Goal: Task Accomplishment & Management: Use online tool/utility

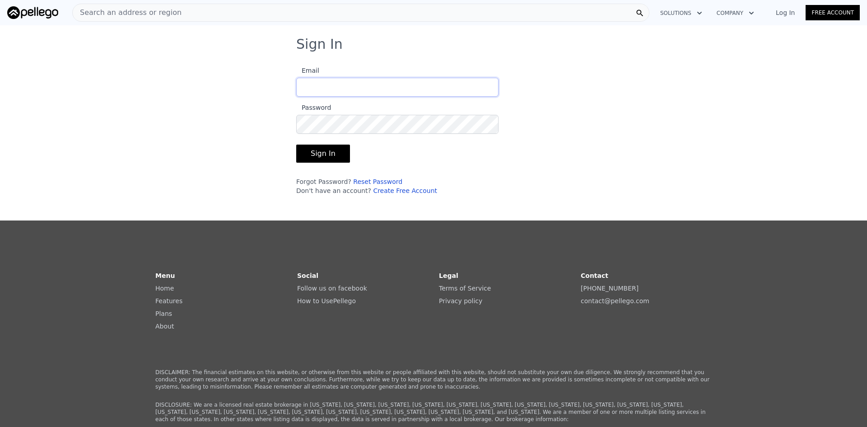
type input "[EMAIL_ADDRESS][DOMAIN_NAME]"
click at [312, 152] on button "Sign In" at bounding box center [323, 153] width 54 height 18
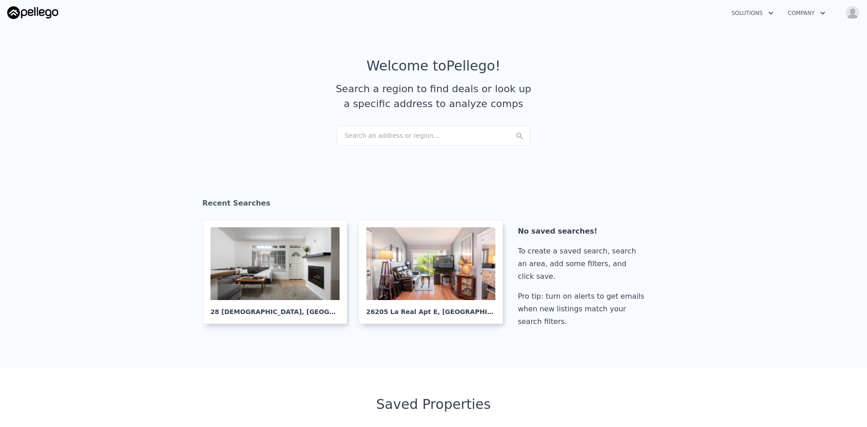
click at [356, 135] on div "Search an address or region..." at bounding box center [433, 136] width 193 height 20
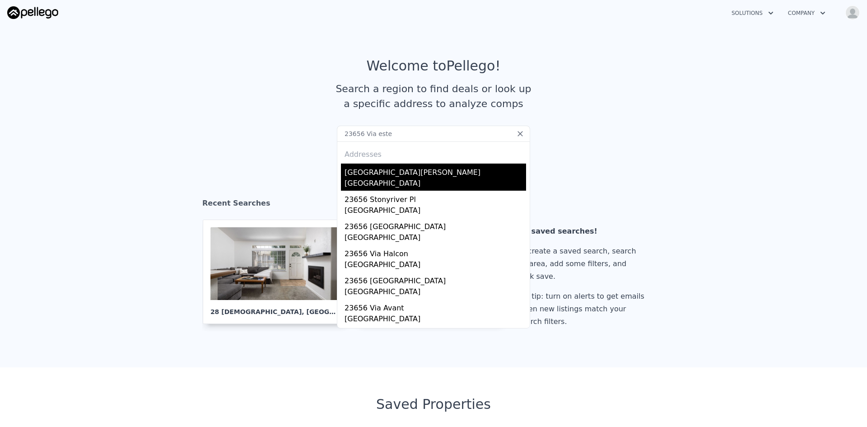
type input "23656 Via este"
click at [369, 172] on div "[GEOGRAPHIC_DATA][PERSON_NAME]" at bounding box center [434, 170] width 181 height 14
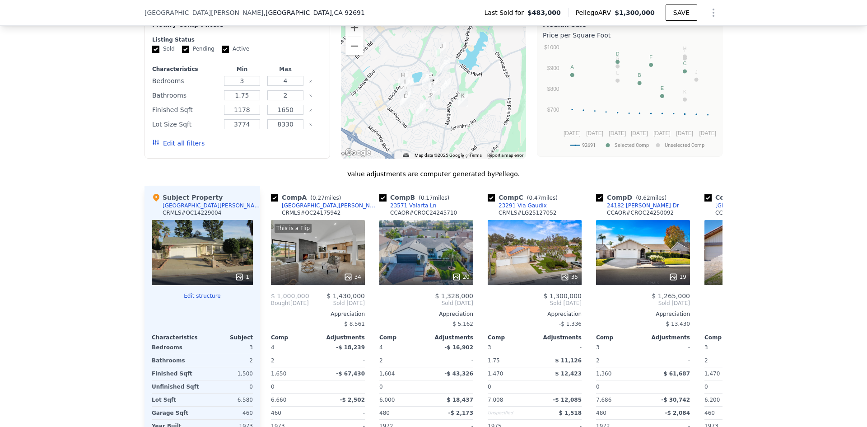
scroll to position [787, 0]
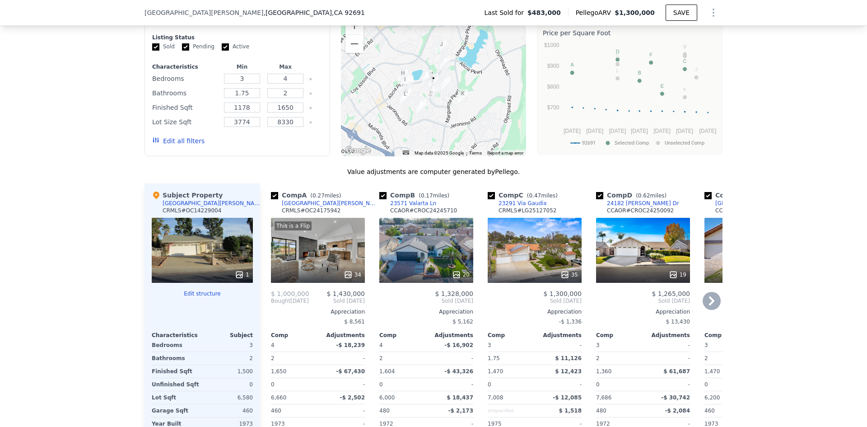
click at [314, 265] on div "This is a Flip 34" at bounding box center [318, 250] width 94 height 65
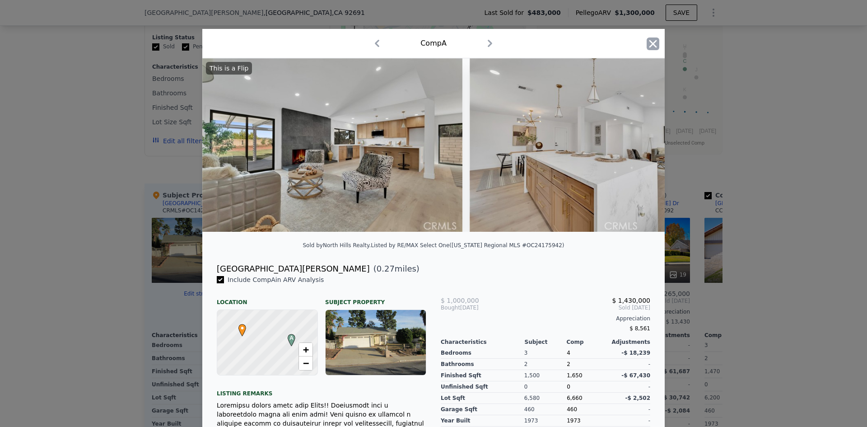
click at [650, 44] on icon "button" at bounding box center [653, 44] width 8 height 8
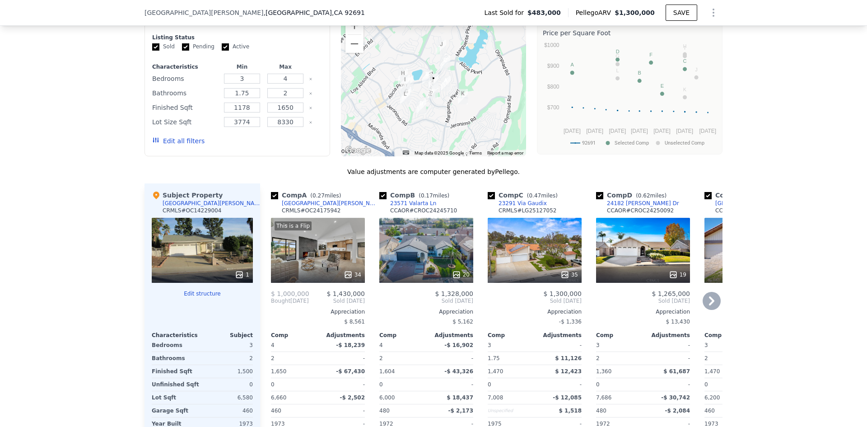
click at [530, 256] on div "35" at bounding box center [535, 250] width 94 height 65
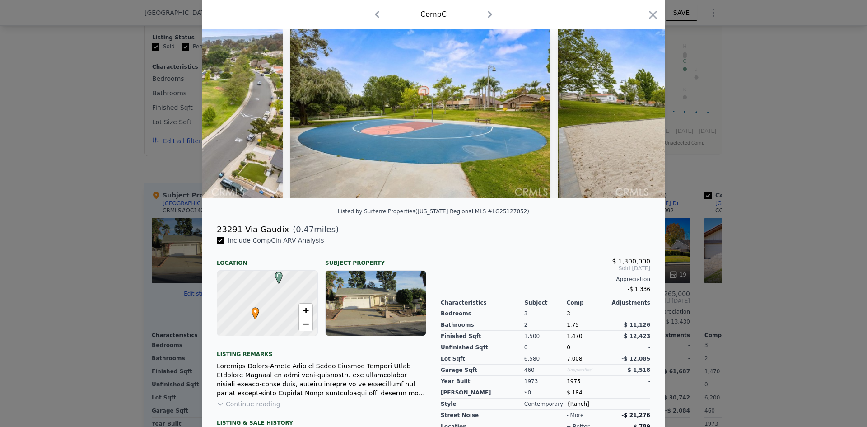
scroll to position [0, 8223]
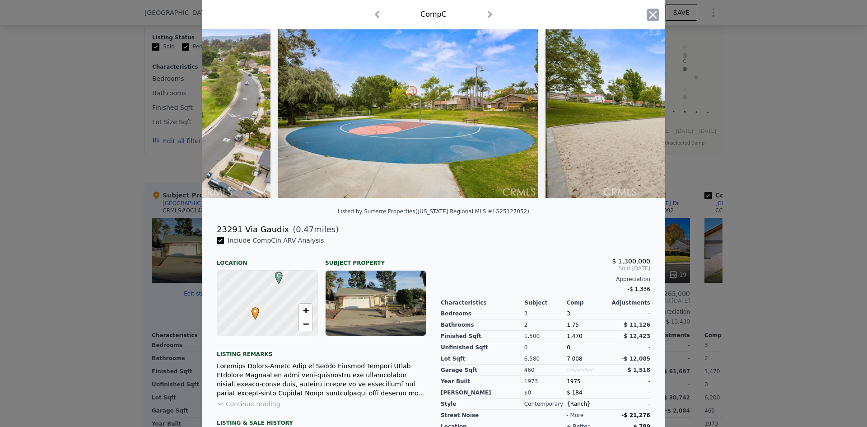
click at [649, 14] on icon "button" at bounding box center [653, 15] width 8 height 8
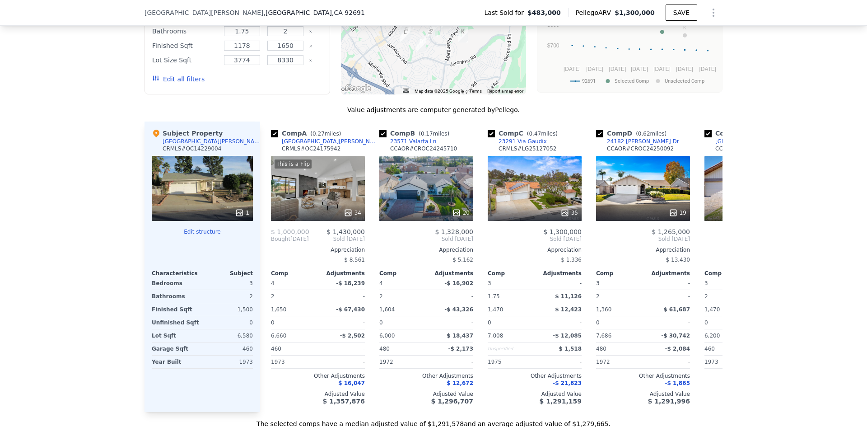
scroll to position [855, 0]
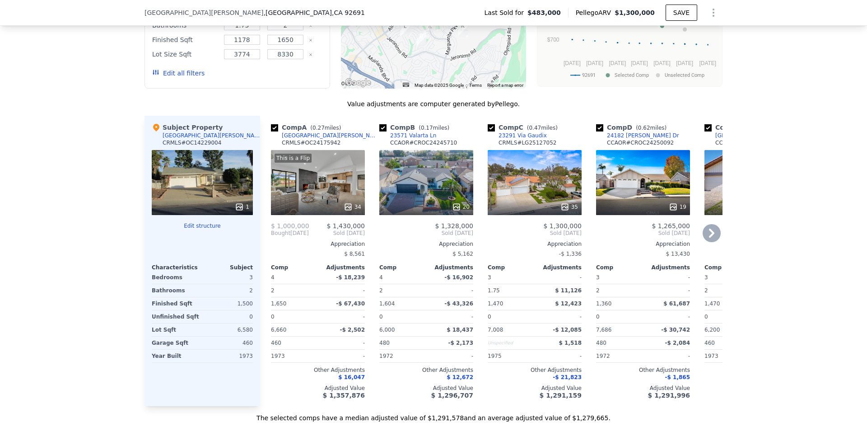
click at [709, 237] on icon at bounding box center [711, 233] width 18 height 18
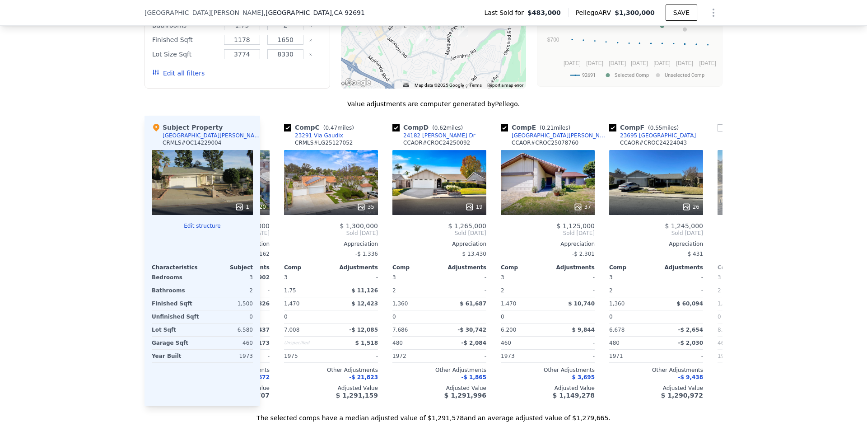
scroll to position [0, 217]
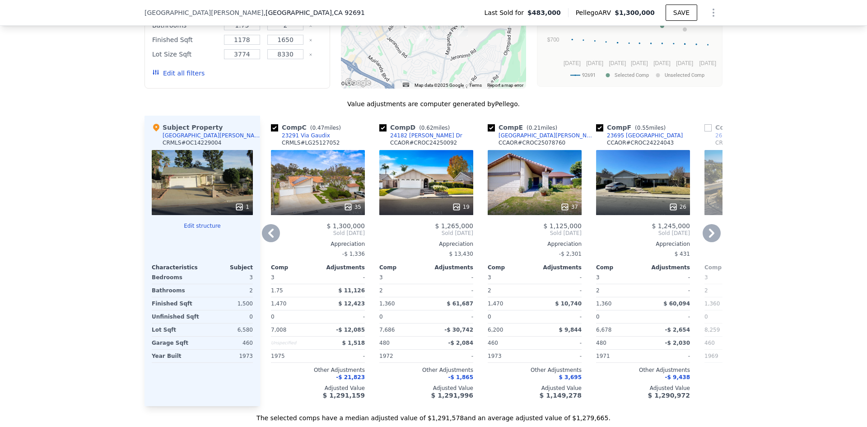
click at [654, 211] on div "26" at bounding box center [643, 206] width 86 height 9
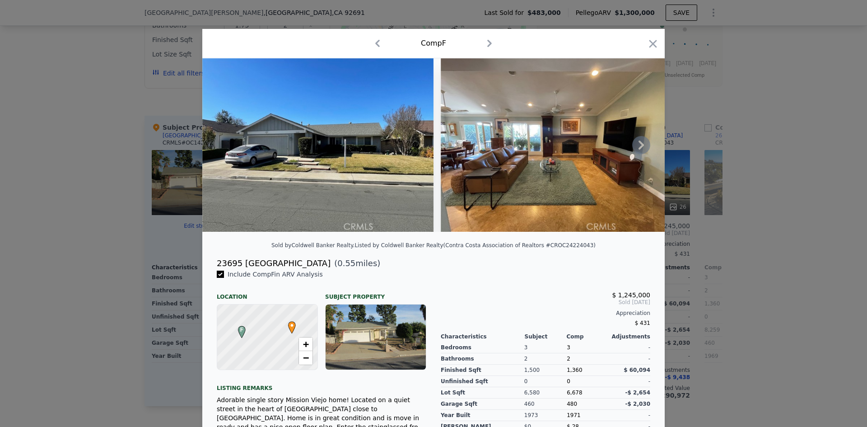
click at [637, 148] on icon at bounding box center [641, 145] width 18 height 18
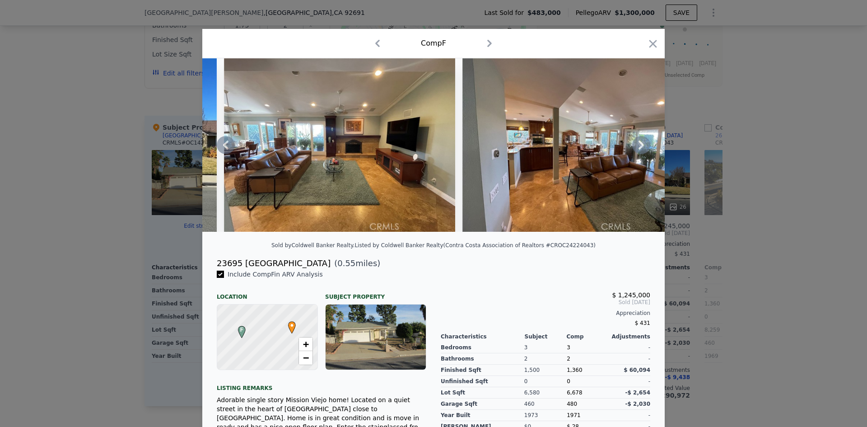
click at [637, 148] on icon at bounding box center [641, 145] width 18 height 18
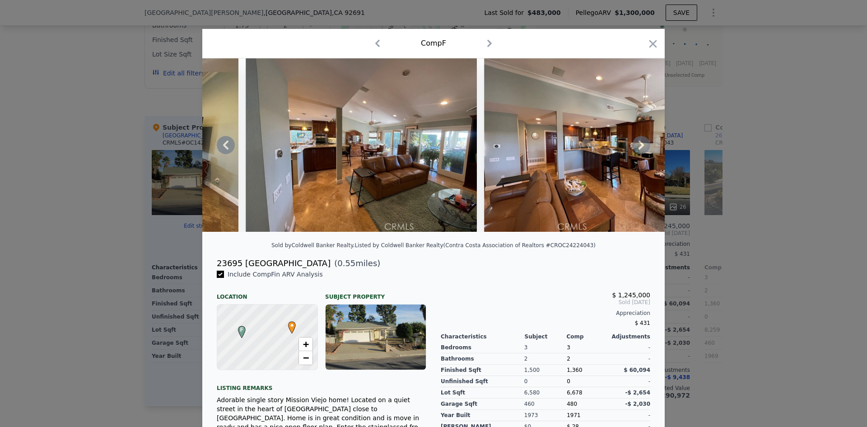
click at [637, 148] on icon at bounding box center [641, 145] width 18 height 18
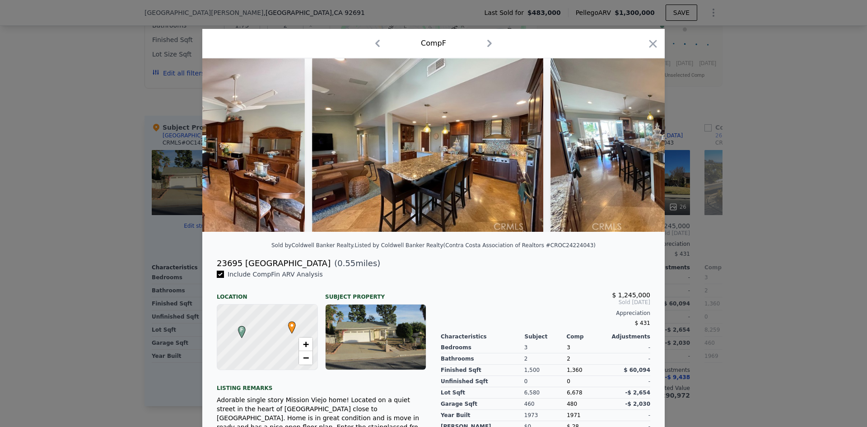
scroll to position [0, 867]
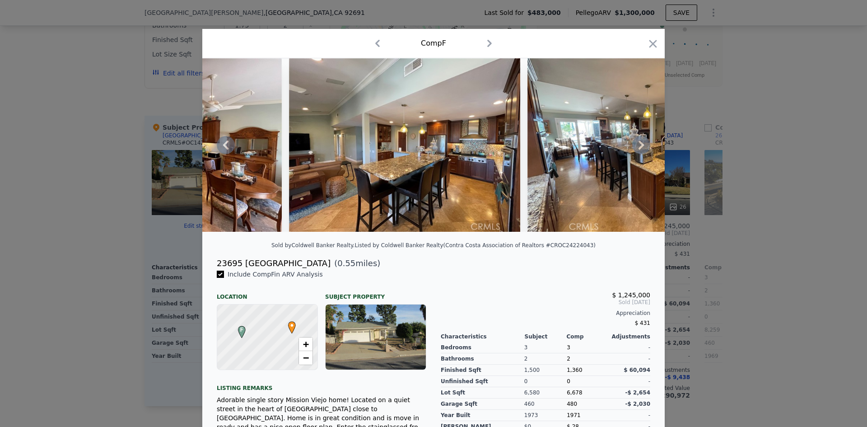
click at [637, 148] on icon at bounding box center [641, 145] width 18 height 18
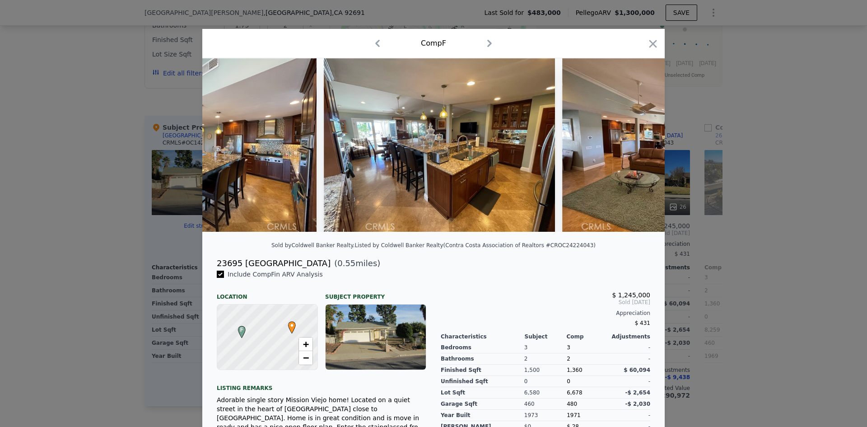
scroll to position [0, 1084]
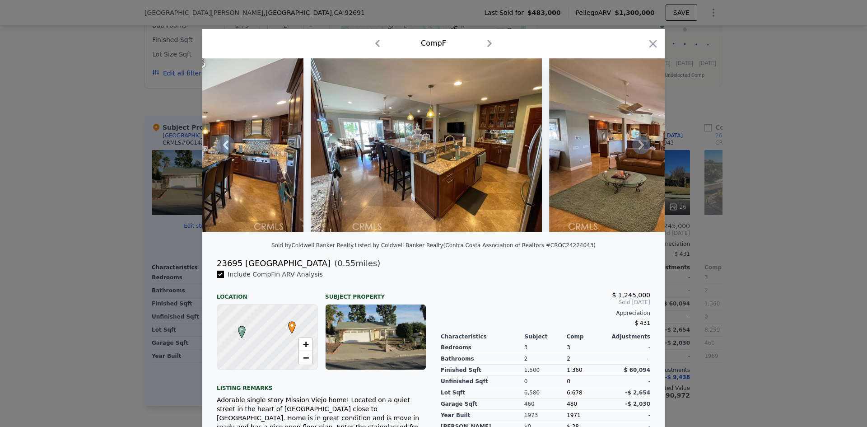
click at [637, 148] on icon at bounding box center [641, 145] width 18 height 18
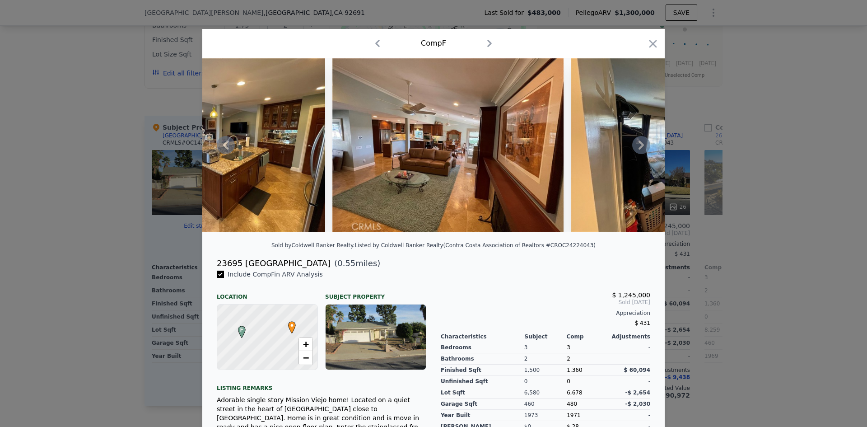
click at [637, 148] on icon at bounding box center [641, 145] width 18 height 18
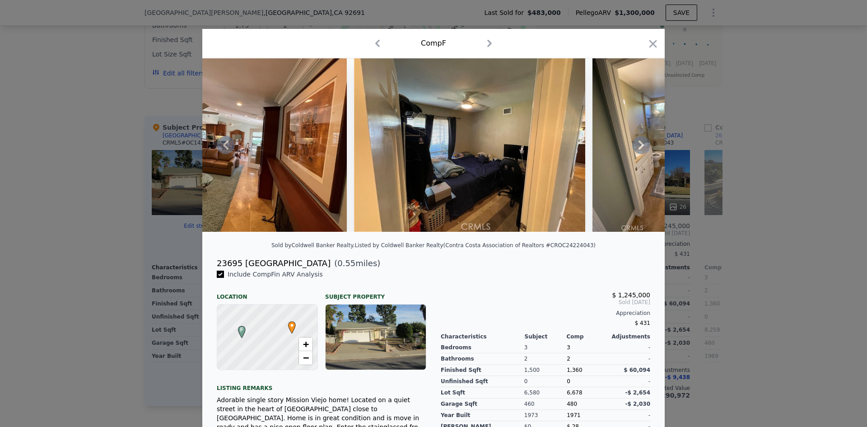
click at [637, 148] on icon at bounding box center [641, 145] width 18 height 18
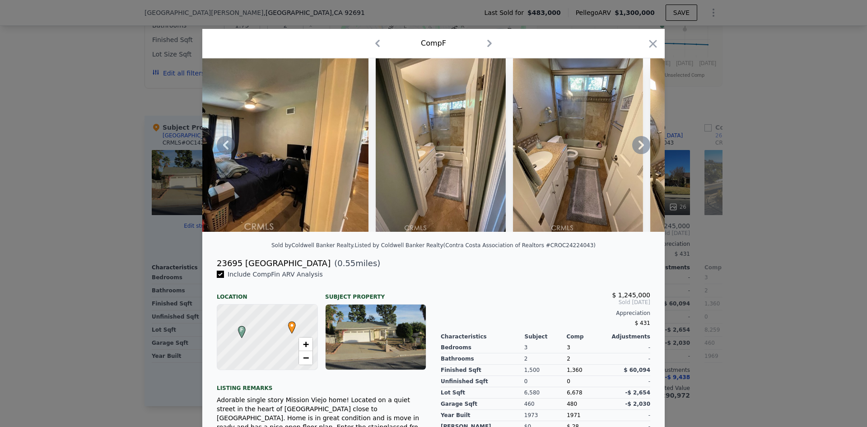
click at [637, 148] on icon at bounding box center [641, 145] width 18 height 18
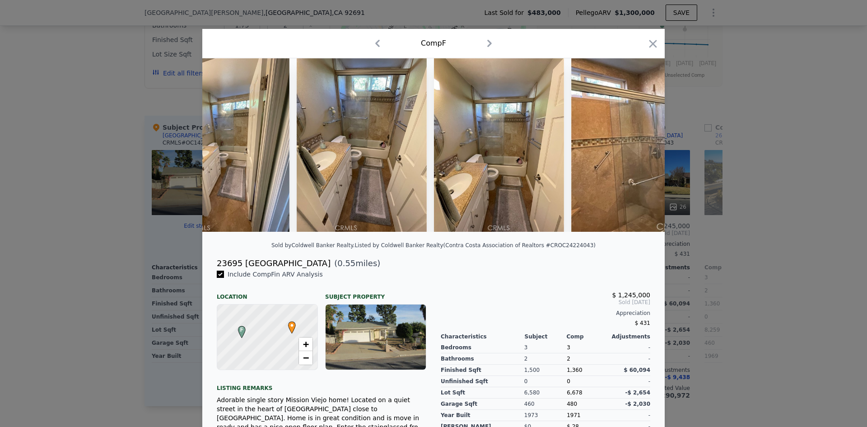
scroll to position [0, 1950]
click at [637, 148] on div at bounding box center [433, 144] width 462 height 173
click at [637, 148] on icon at bounding box center [641, 145] width 18 height 18
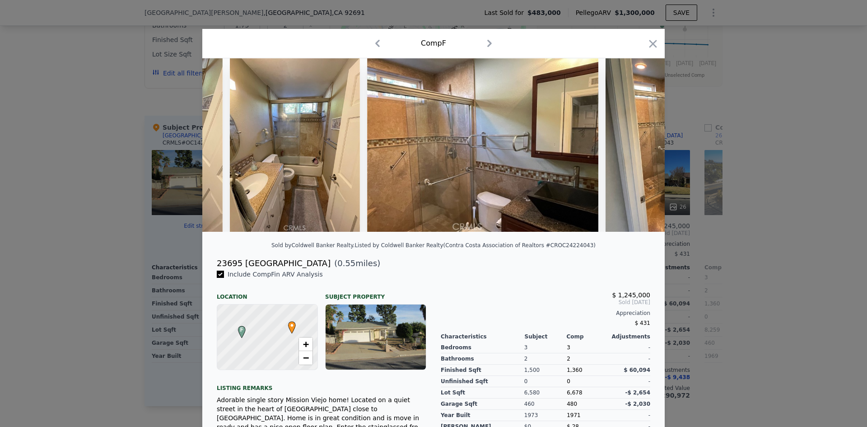
scroll to position [0, 2167]
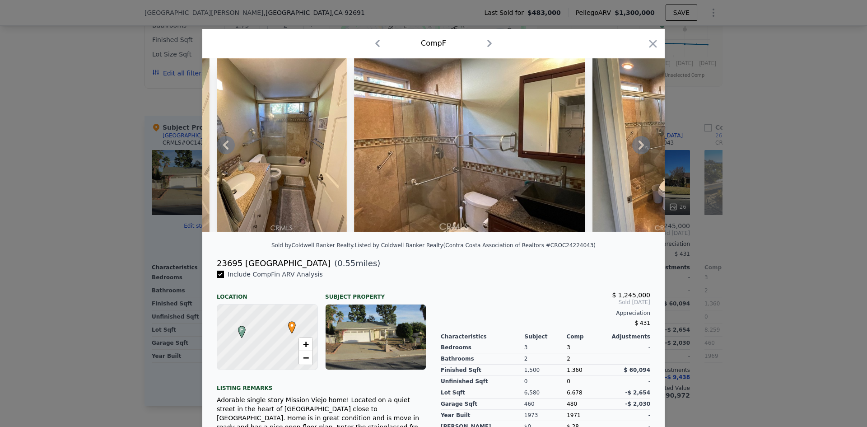
click at [637, 148] on div at bounding box center [433, 144] width 462 height 173
click at [637, 148] on icon at bounding box center [641, 145] width 18 height 18
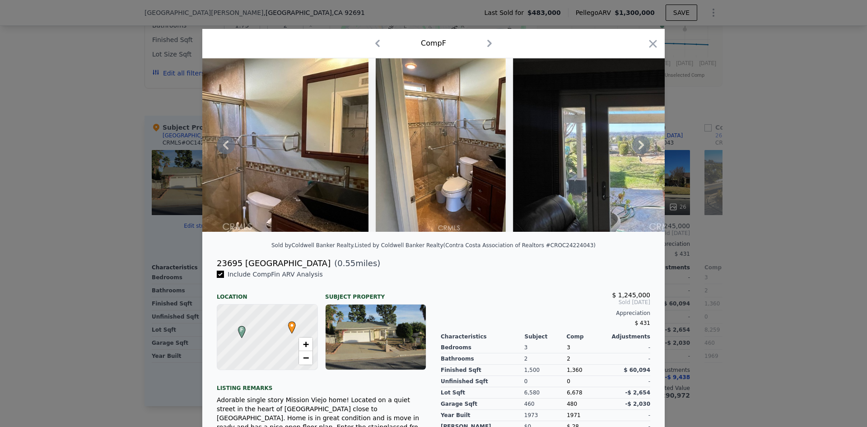
click at [637, 148] on icon at bounding box center [641, 145] width 18 height 18
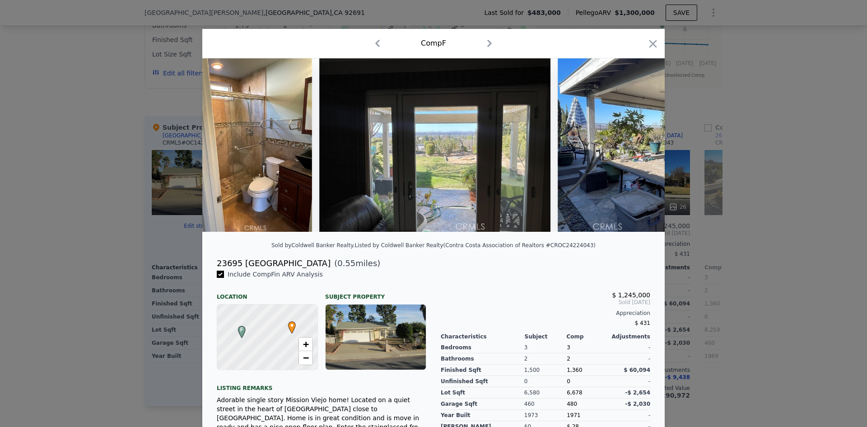
scroll to position [0, 2600]
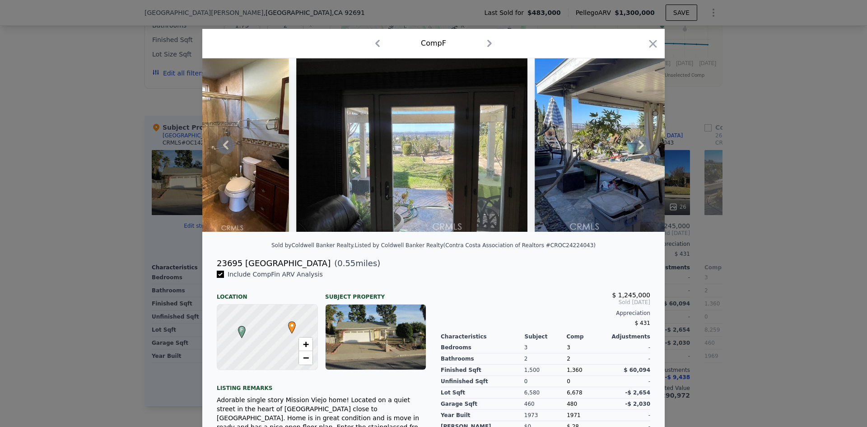
click at [637, 148] on icon at bounding box center [641, 145] width 18 height 18
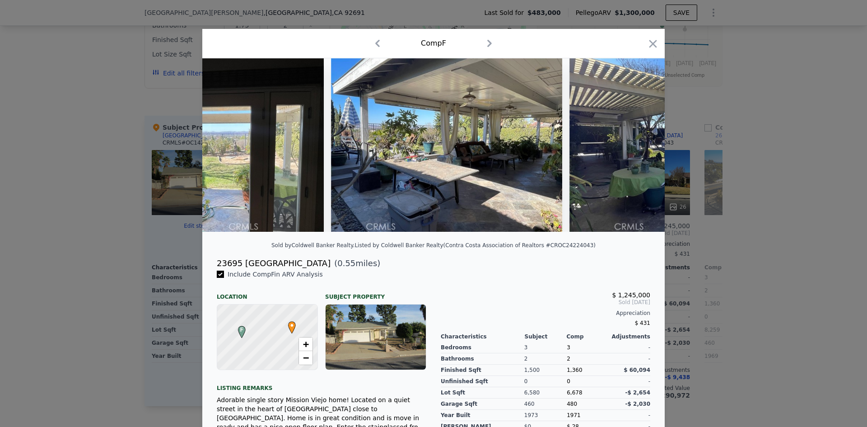
scroll to position [0, 2817]
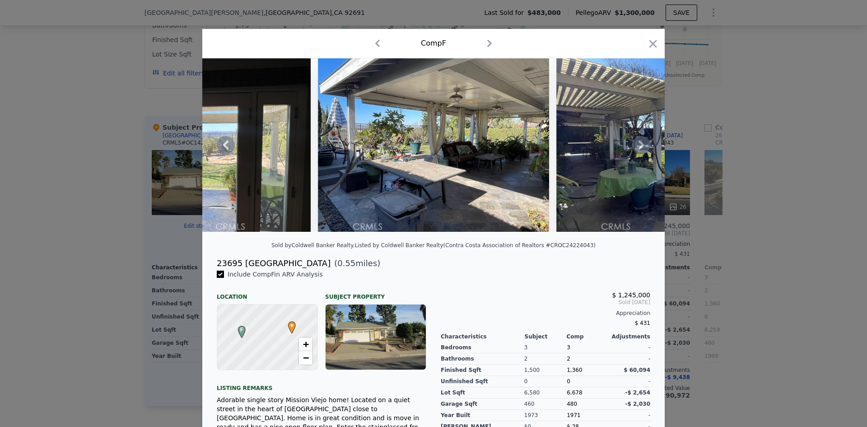
click at [637, 148] on icon at bounding box center [641, 145] width 18 height 18
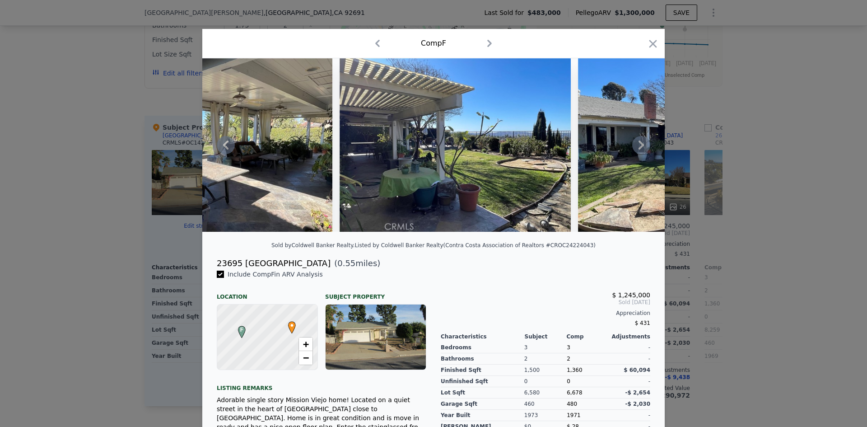
click at [637, 148] on icon at bounding box center [641, 145] width 18 height 18
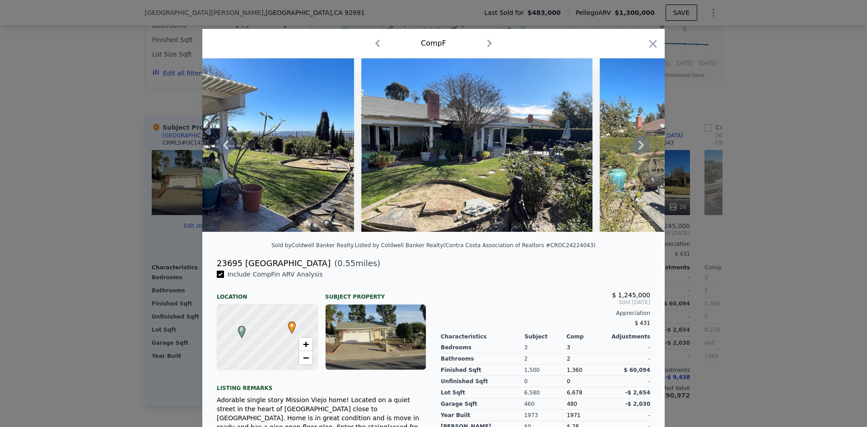
click at [637, 148] on icon at bounding box center [641, 145] width 18 height 18
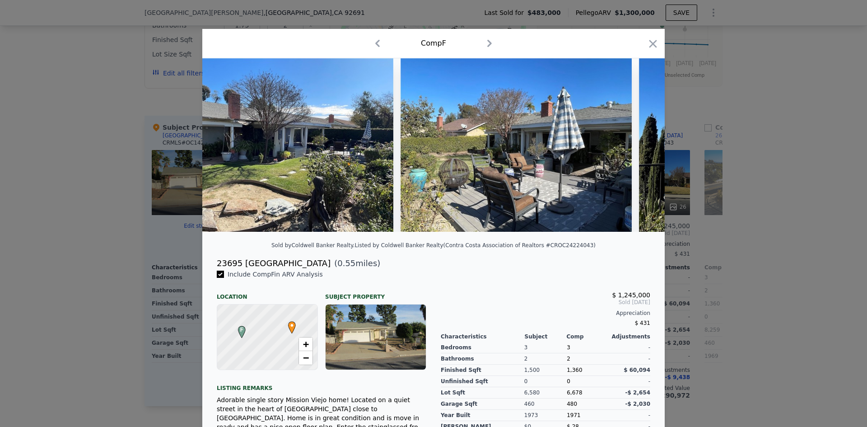
scroll to position [0, 3467]
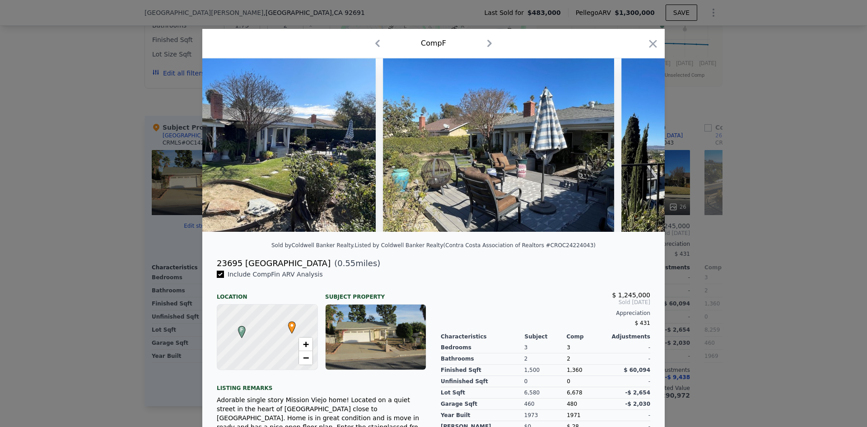
click at [637, 148] on div at bounding box center [433, 144] width 462 height 173
click at [651, 46] on icon "button" at bounding box center [653, 44] width 8 height 8
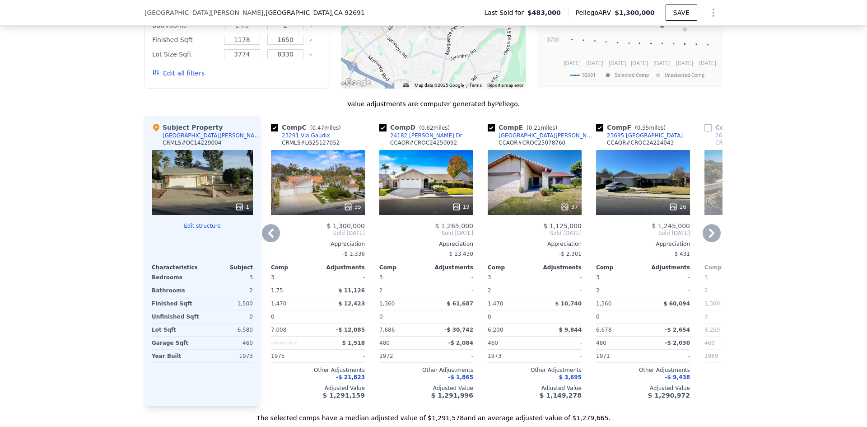
click at [712, 241] on icon at bounding box center [711, 233] width 18 height 18
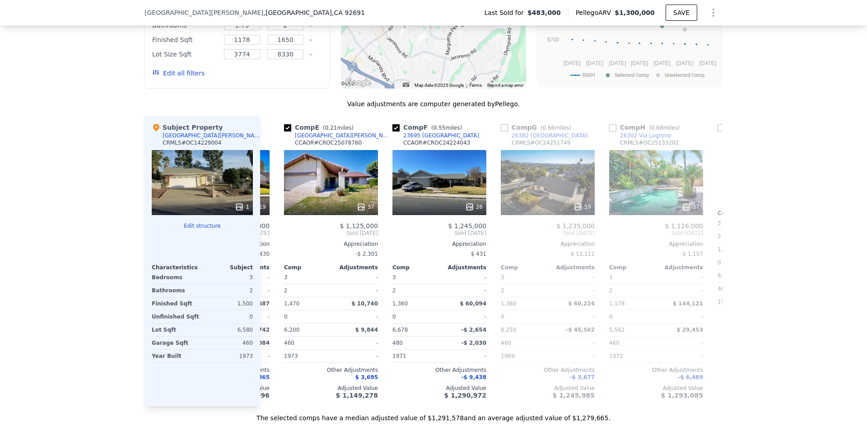
scroll to position [0, 433]
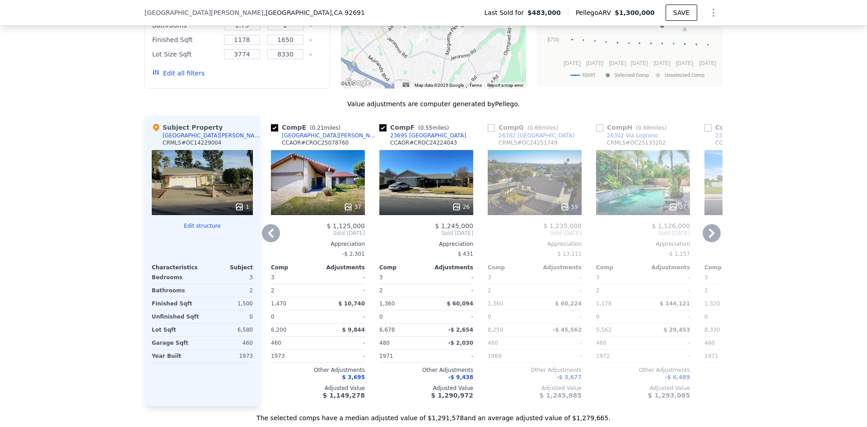
click at [712, 241] on icon at bounding box center [711, 233] width 18 height 18
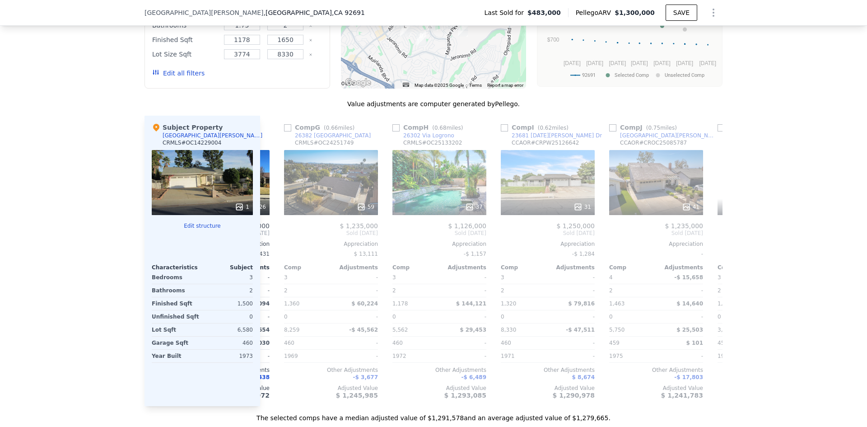
scroll to position [0, 650]
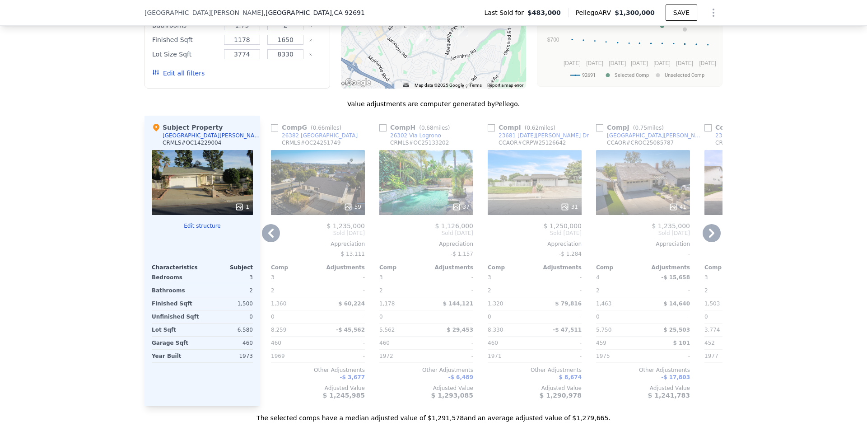
click at [419, 197] on div "37" at bounding box center [426, 182] width 94 height 65
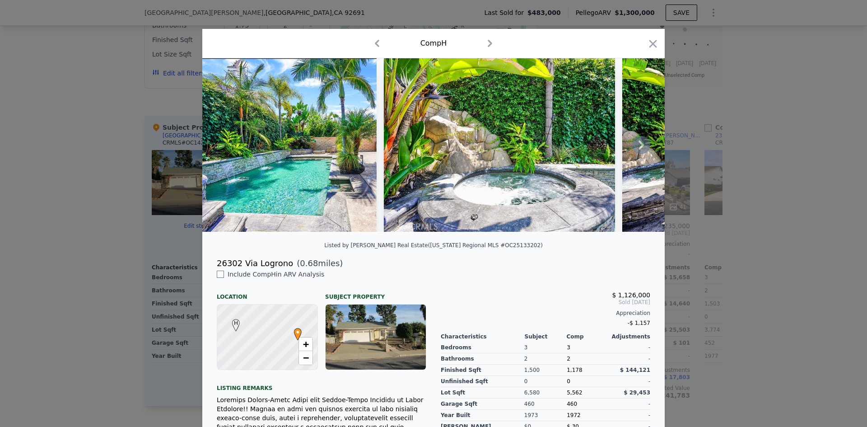
click at [639, 149] on icon at bounding box center [640, 144] width 5 height 9
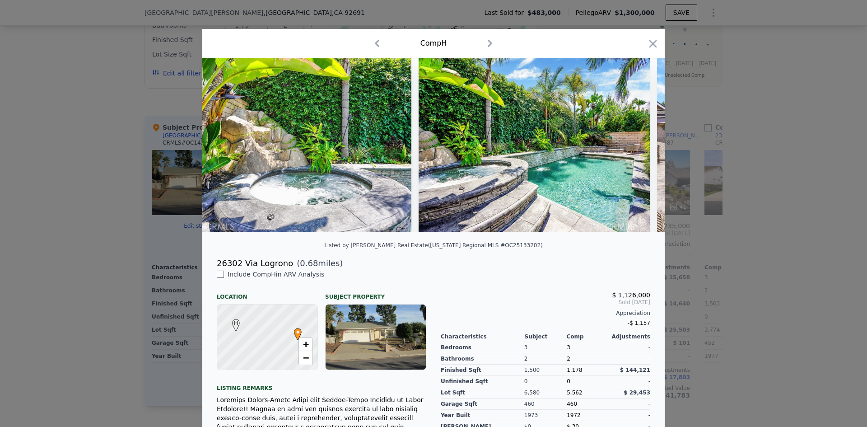
scroll to position [0, 217]
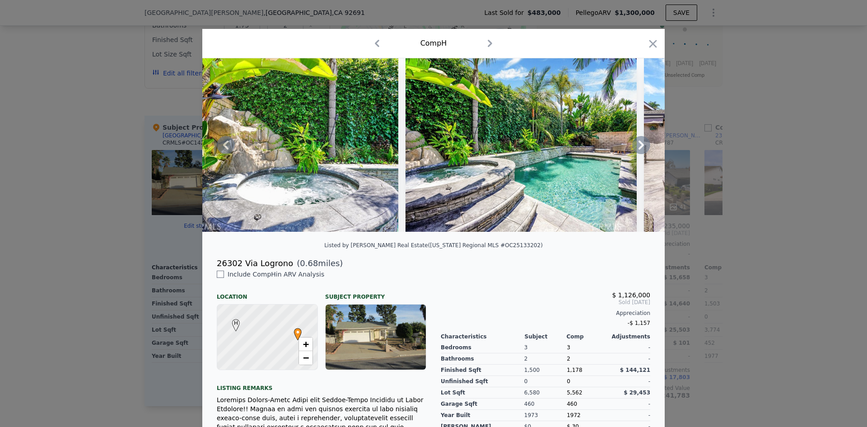
click at [639, 150] on div at bounding box center [433, 144] width 462 height 173
click at [639, 149] on icon at bounding box center [640, 144] width 5 height 9
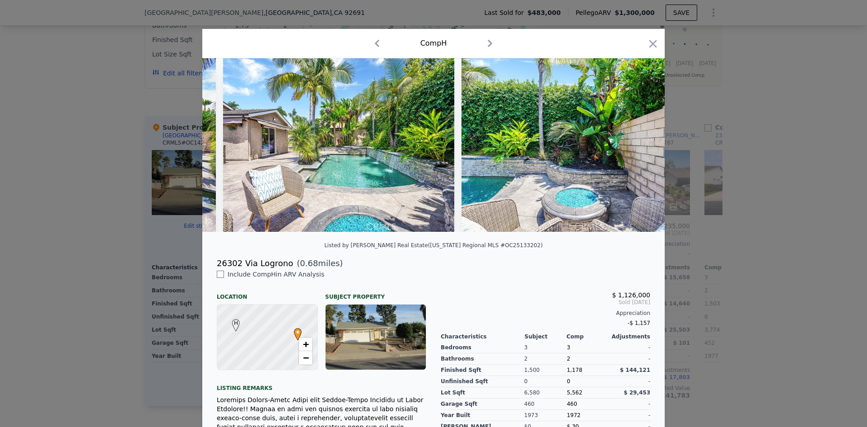
scroll to position [0, 650]
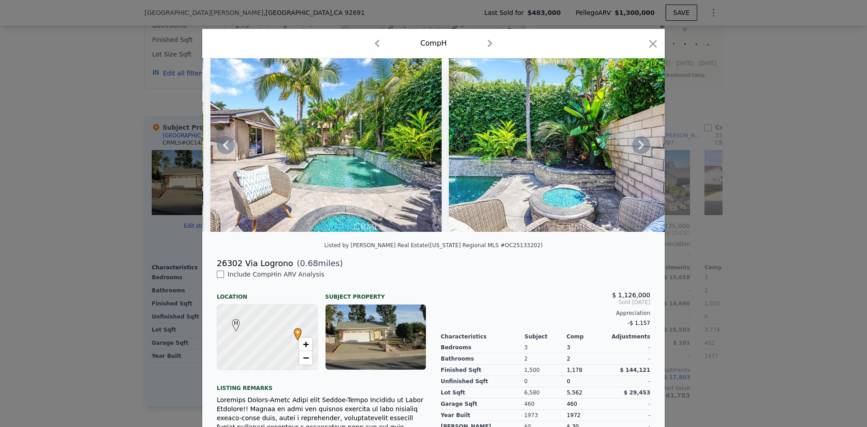
click at [639, 149] on icon at bounding box center [640, 144] width 5 height 9
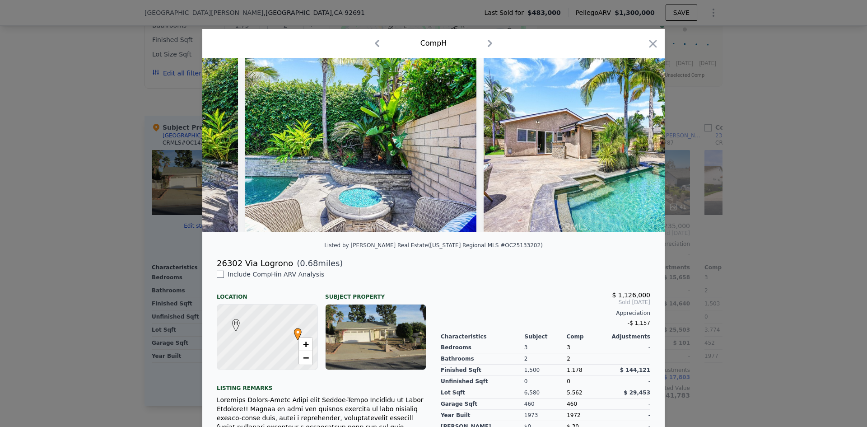
scroll to position [0, 867]
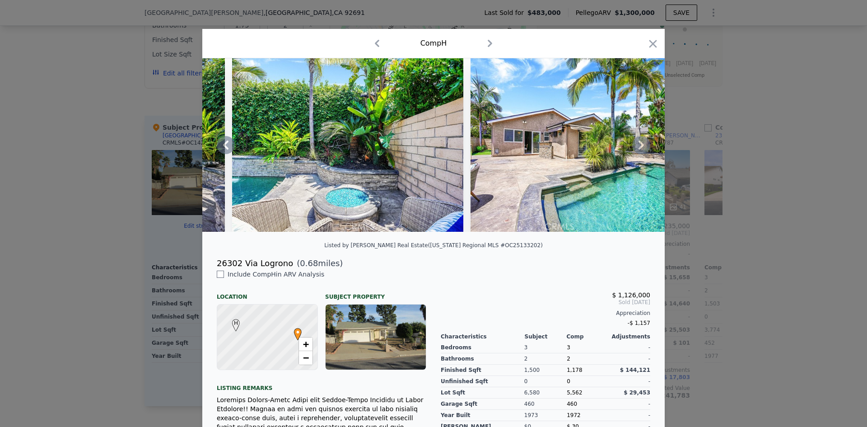
click at [639, 149] on icon at bounding box center [640, 144] width 5 height 9
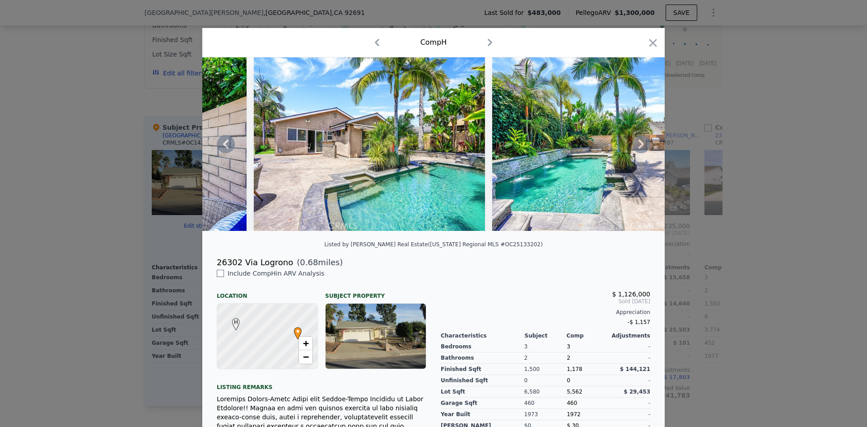
scroll to position [0, 0]
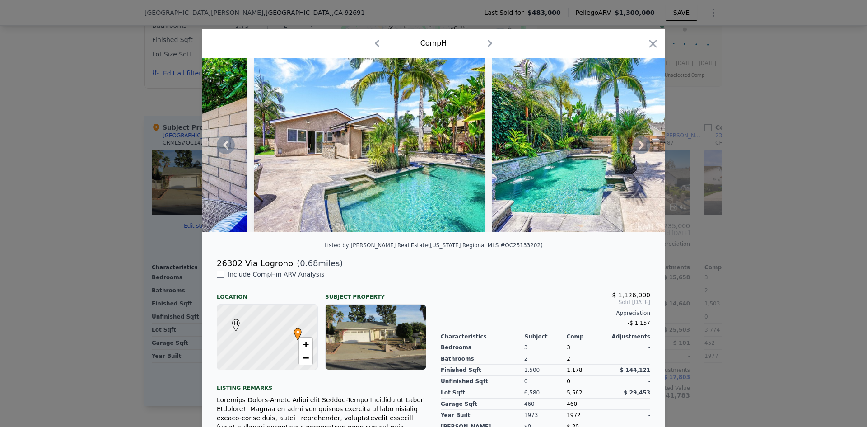
click at [639, 148] on icon at bounding box center [640, 144] width 5 height 9
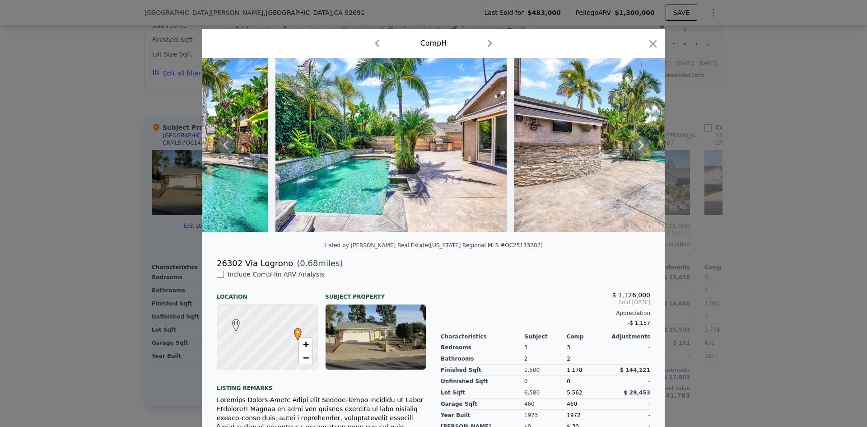
click at [639, 148] on icon at bounding box center [640, 144] width 5 height 9
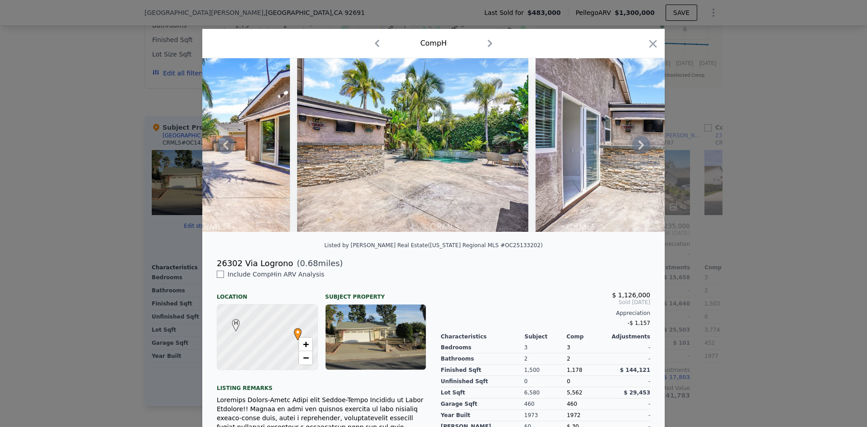
click at [639, 148] on icon at bounding box center [640, 144] width 5 height 9
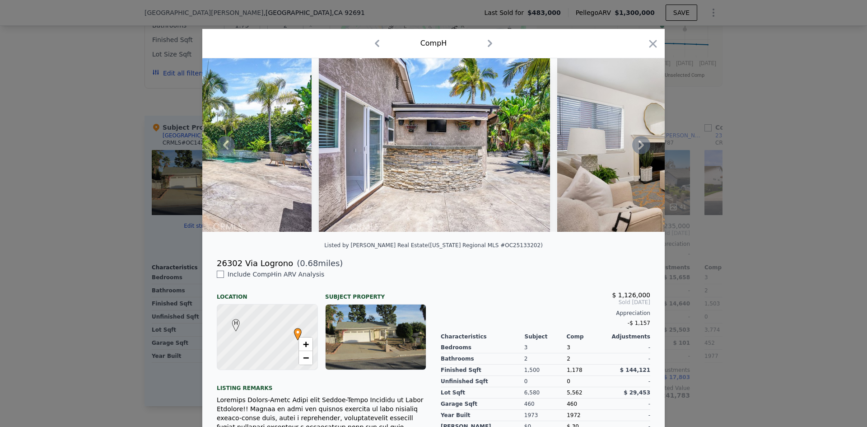
click at [639, 148] on icon at bounding box center [640, 144] width 5 height 9
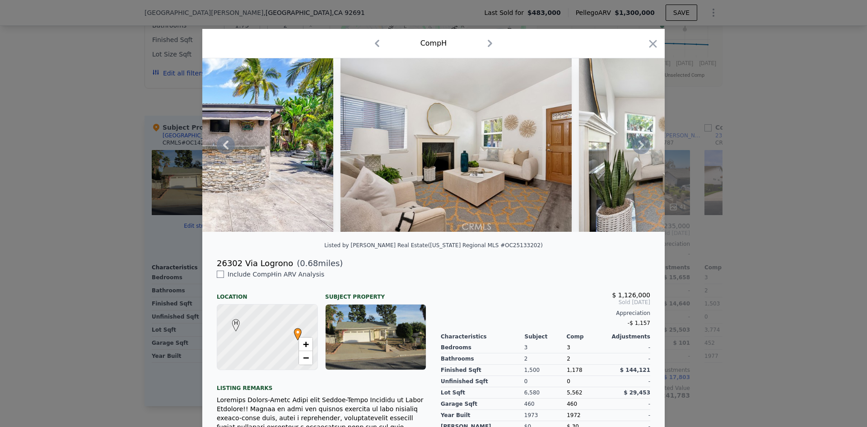
click at [639, 148] on icon at bounding box center [640, 144] width 5 height 9
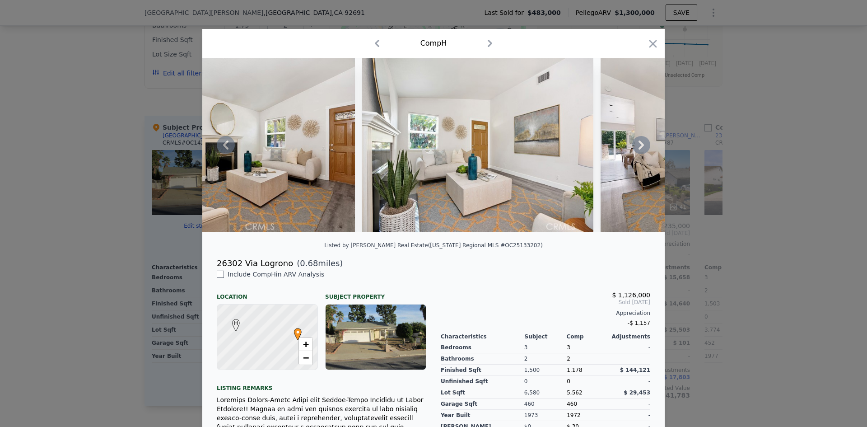
click at [639, 148] on icon at bounding box center [640, 144] width 5 height 9
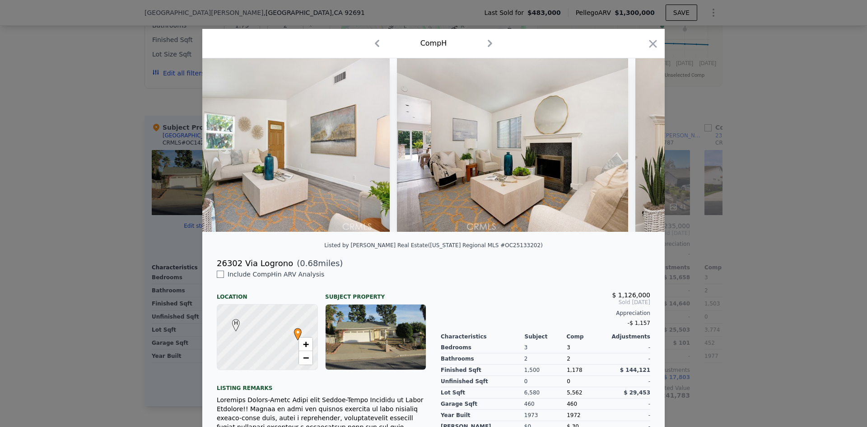
scroll to position [0, 2384]
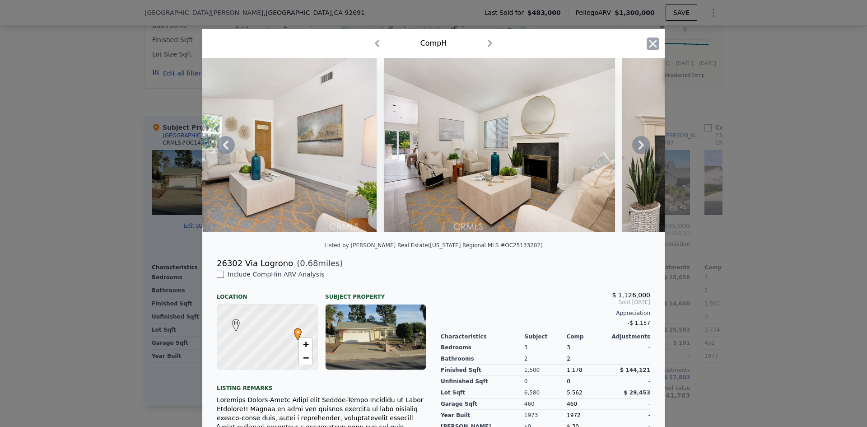
click at [651, 45] on icon "button" at bounding box center [653, 44] width 8 height 8
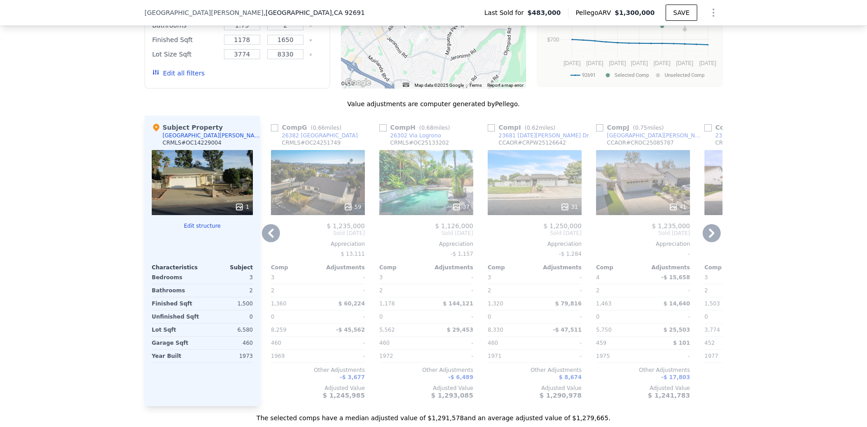
click at [706, 239] on icon at bounding box center [711, 233] width 18 height 18
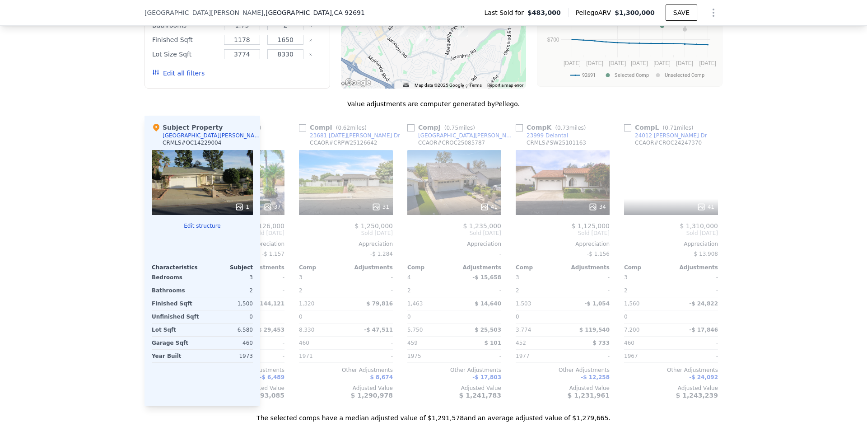
scroll to position [0, 860]
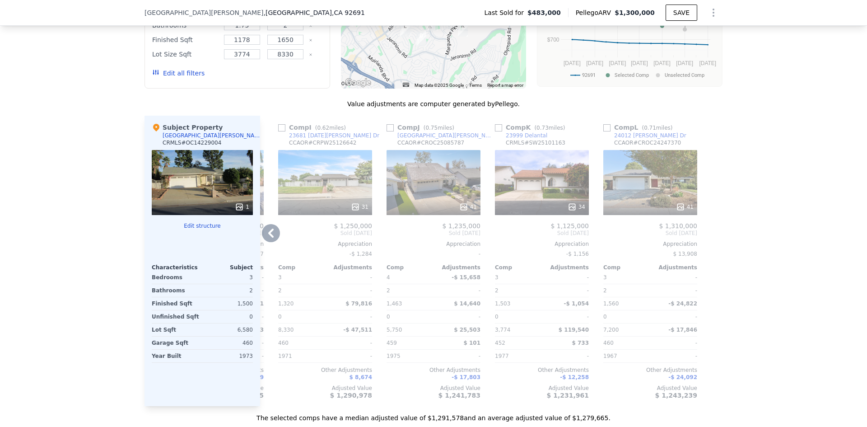
click at [708, 239] on div at bounding box center [715, 261] width 14 height 290
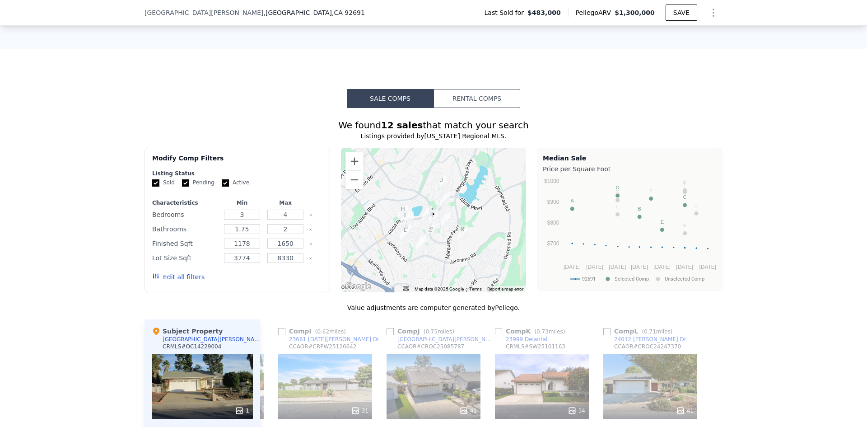
scroll to position [651, 0]
click at [429, 224] on img "23656 Via Estella" at bounding box center [433, 216] width 10 height 15
click at [428, 234] on img "23861 Via El Rocio" at bounding box center [433, 226] width 10 height 15
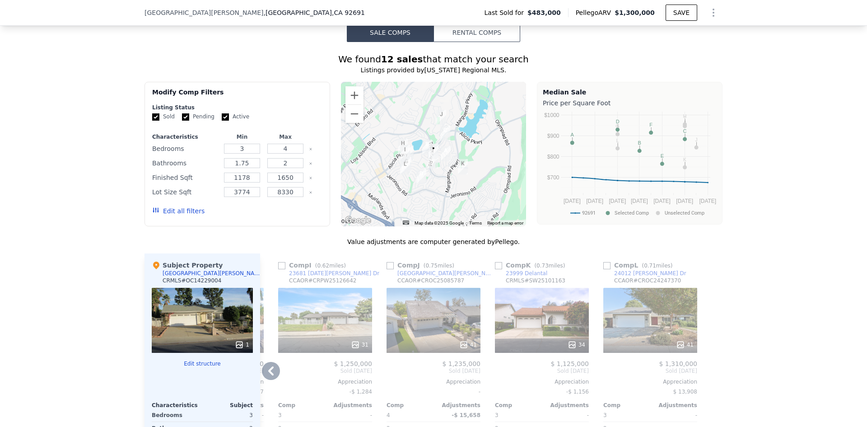
scroll to position [742, 0]
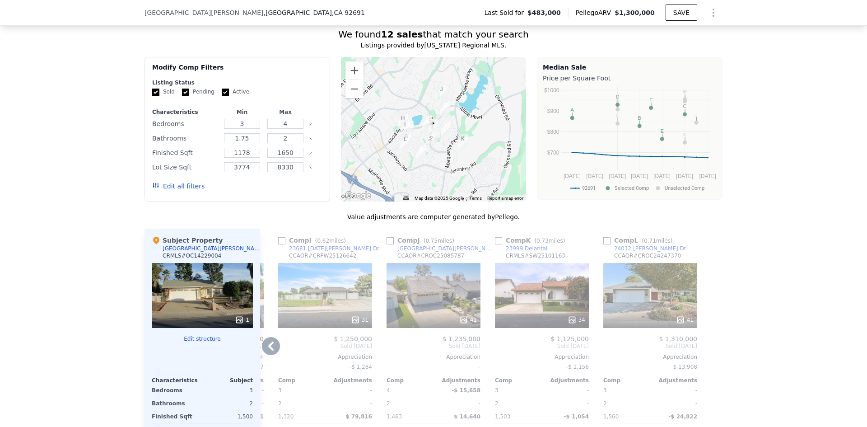
click at [270, 354] on icon at bounding box center [271, 346] width 18 height 18
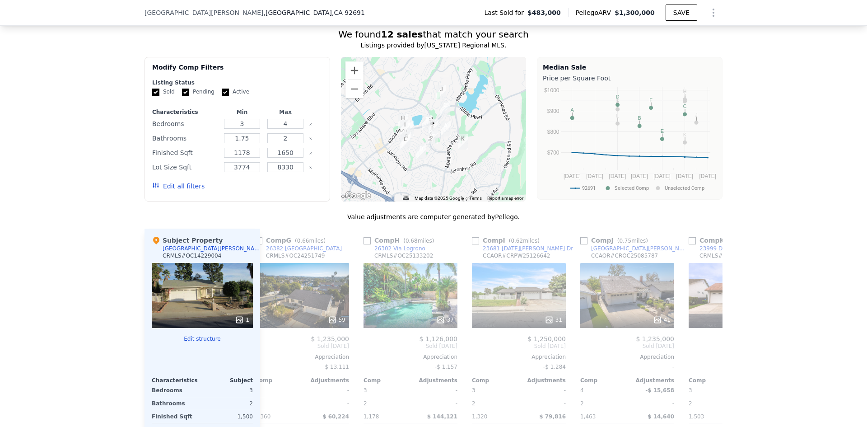
scroll to position [0, 643]
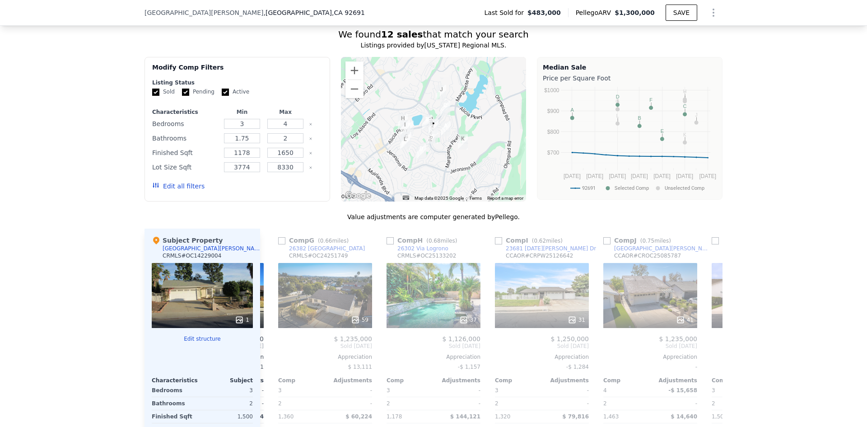
click at [270, 354] on div "Comp A ( 0.27 miles) 23726 Via [PERSON_NAME] CRMLS # OC24175942 This is a Flip …" at bounding box center [491, 373] width 462 height 290
click at [270, 354] on icon at bounding box center [271, 346] width 18 height 18
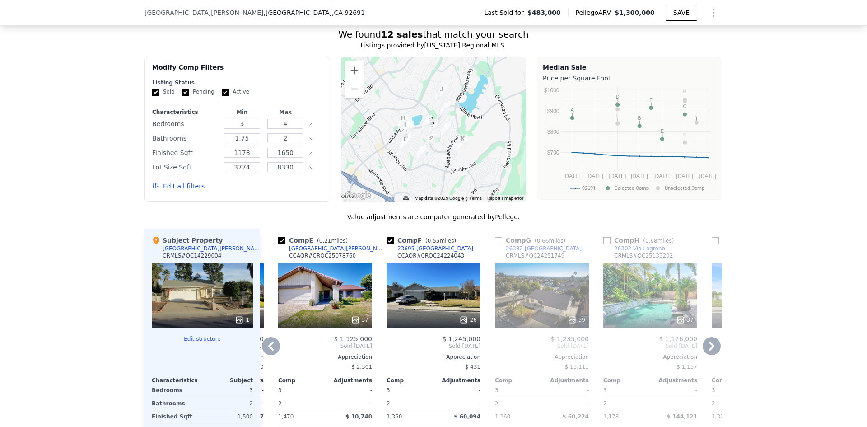
click at [270, 354] on icon at bounding box center [271, 346] width 18 height 18
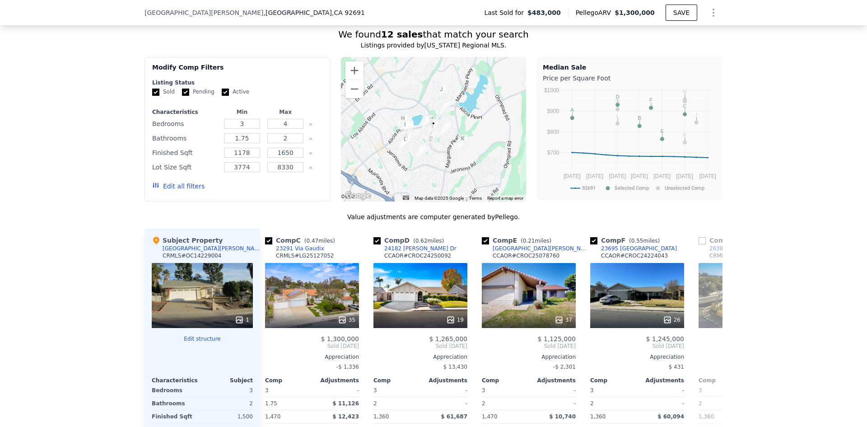
scroll to position [0, 209]
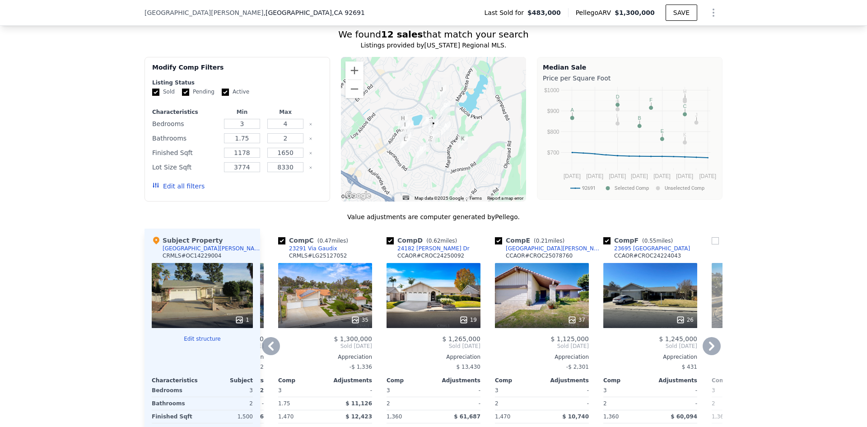
click at [270, 354] on icon at bounding box center [271, 346] width 18 height 18
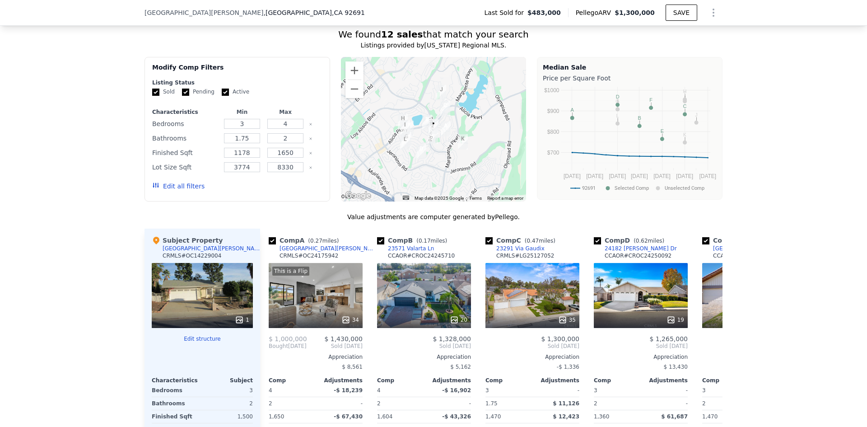
scroll to position [0, 0]
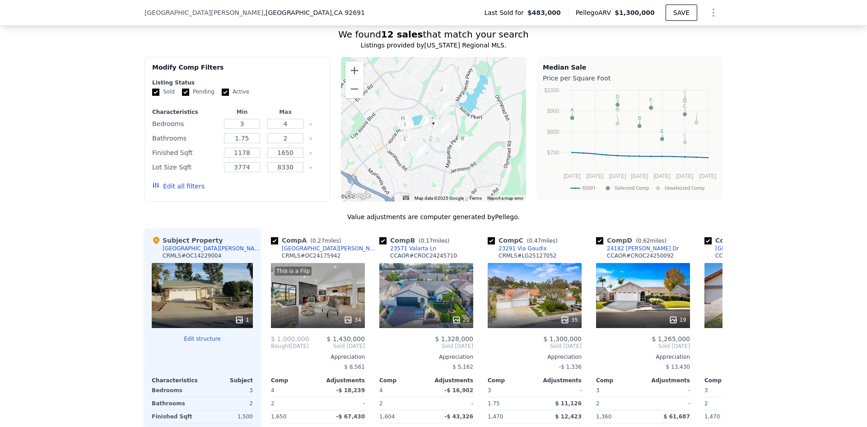
click at [271, 349] on span "Bought" at bounding box center [280, 345] width 19 height 7
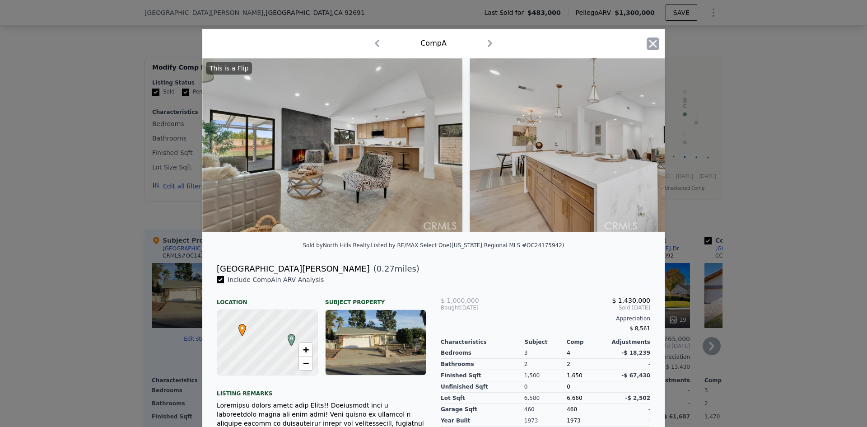
click at [652, 44] on icon "button" at bounding box center [653, 43] width 13 height 13
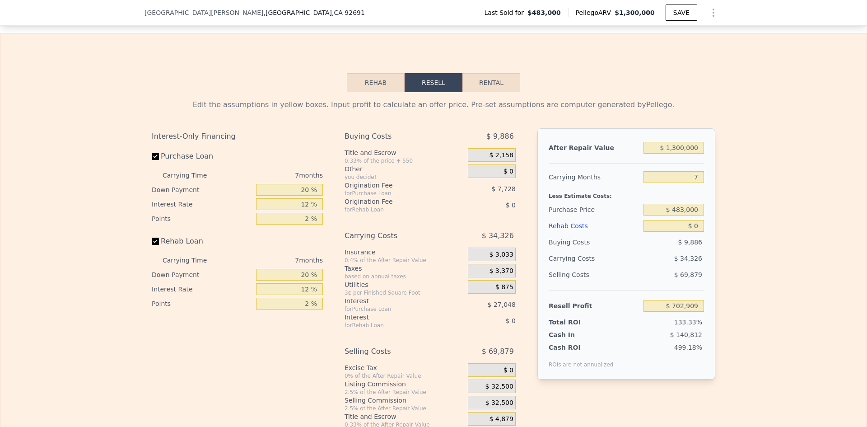
scroll to position [1295, 0]
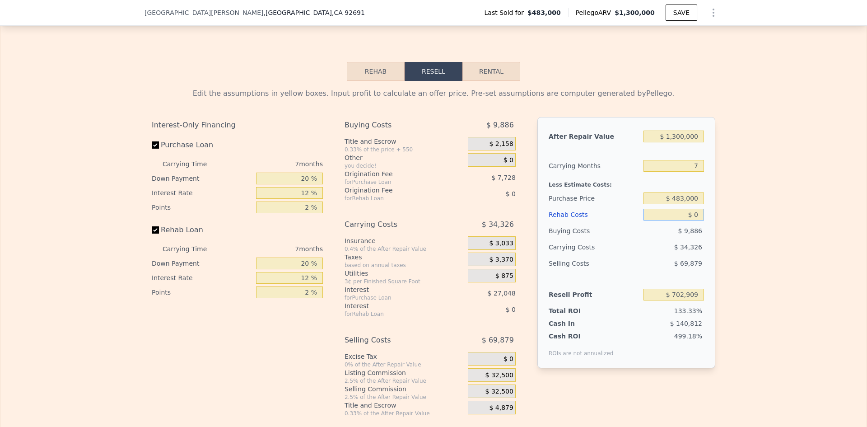
drag, startPoint x: 695, startPoint y: 228, endPoint x: 658, endPoint y: 236, distance: 38.2
click at [658, 223] on div "$ 0" at bounding box center [673, 214] width 60 height 16
type input "$ 6"
type input "$ 702,903"
type input "$ 60"
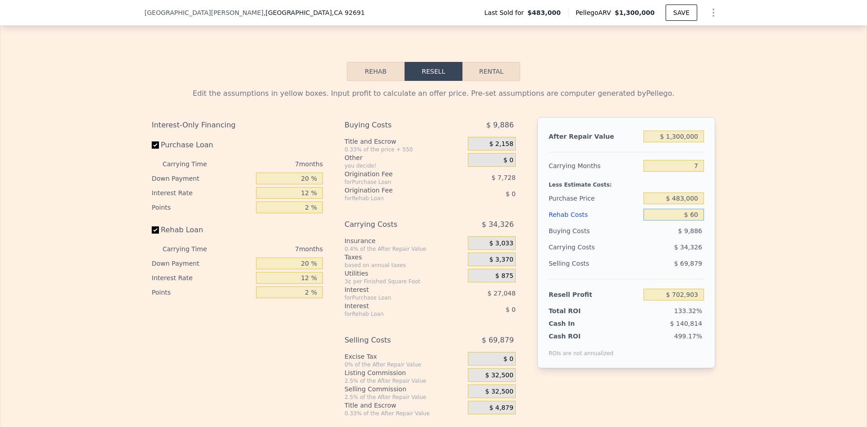
type input "$ 702,848"
type input "$ 600"
type input "$ 702,264"
type input "$ 6,000"
type input "$ 696,477"
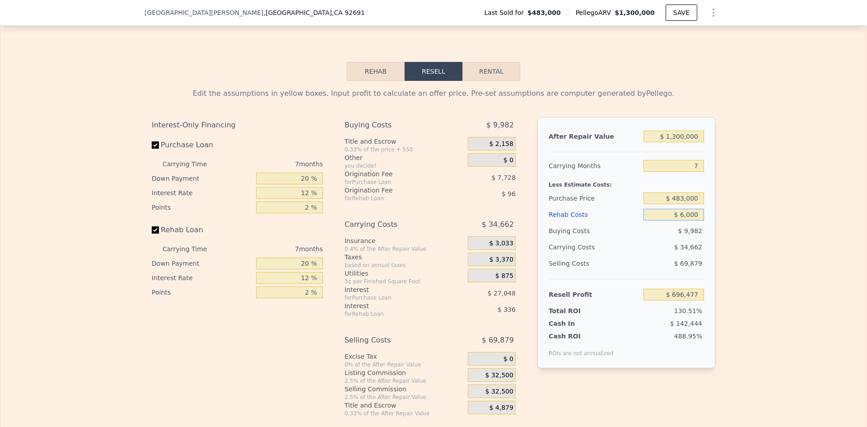
type input "$ 60,000"
type input "$ 638,589"
type input "$ 60,000"
click at [737, 249] on div "Edit the assumptions in yellow boxes. Input profit to calculate an offer price.…" at bounding box center [433, 249] width 866 height 336
click at [676, 142] on input "$ 1,300,000" at bounding box center [673, 136] width 60 height 12
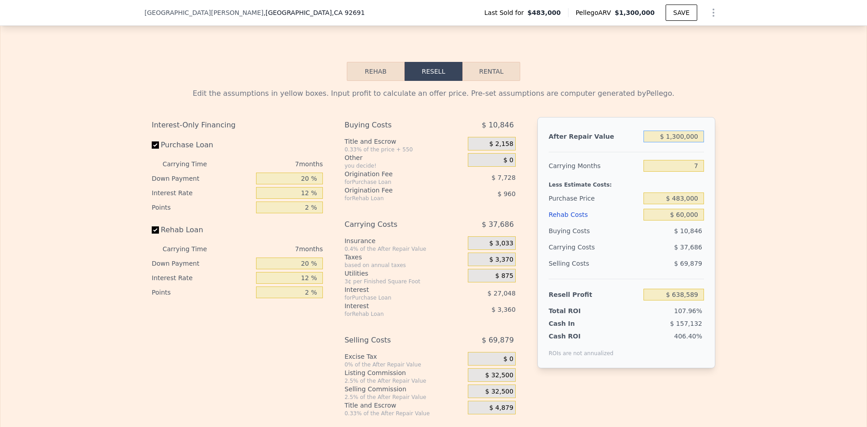
type input "$ 100,000"
type input "-$ 494,615"
type input "$ 1,200,000"
type input "$ 544,155"
click at [781, 218] on div "Edit the assumptions in yellow boxes. Input profit to calculate an offer price.…" at bounding box center [433, 249] width 866 height 336
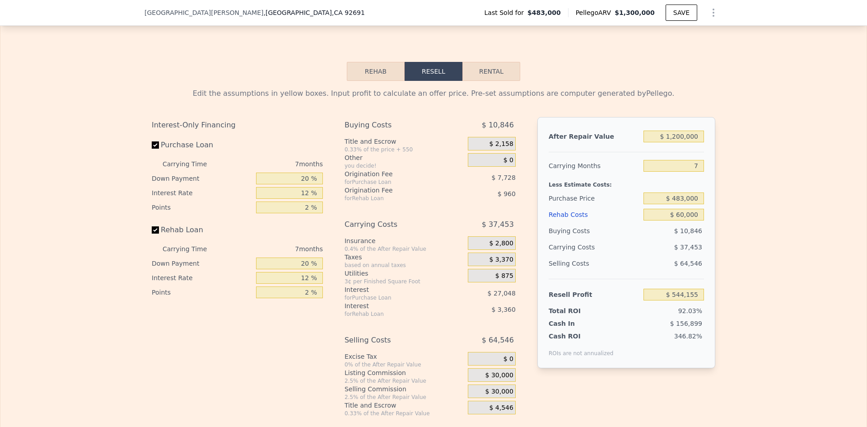
type input "$ 1,300,000"
type input "$ 0"
type input "$ 702,909"
